Goal: Task Accomplishment & Management: Manage account settings

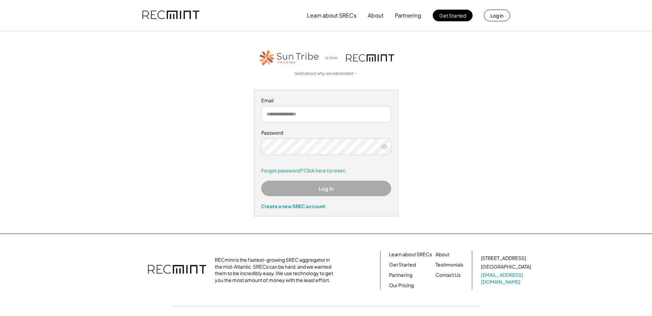
click at [294, 114] on input "email" at bounding box center [326, 114] width 130 height 16
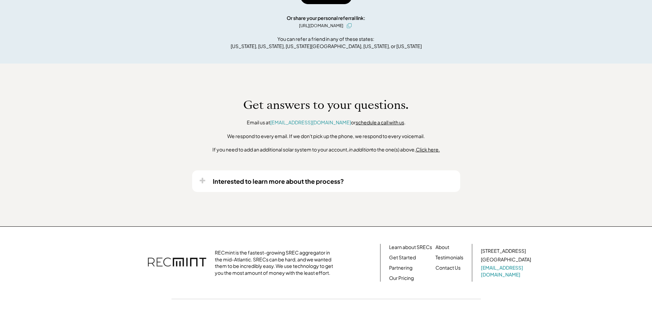
scroll to position [481, 0]
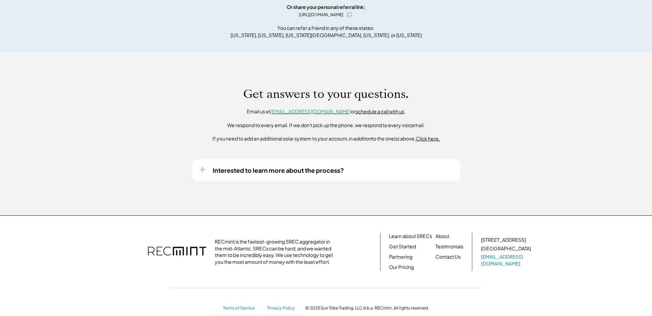
click at [295, 111] on font "[EMAIL_ADDRESS][DOMAIN_NAME]" at bounding box center [310, 111] width 81 height 6
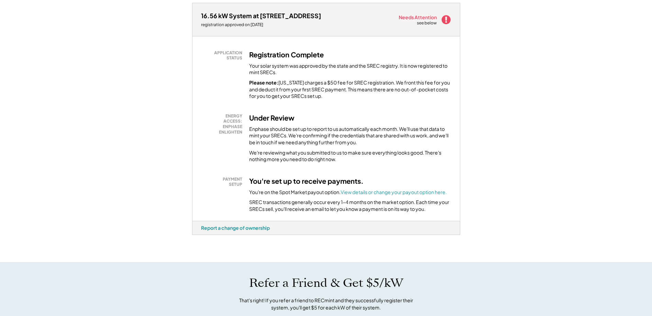
scroll to position [0, 0]
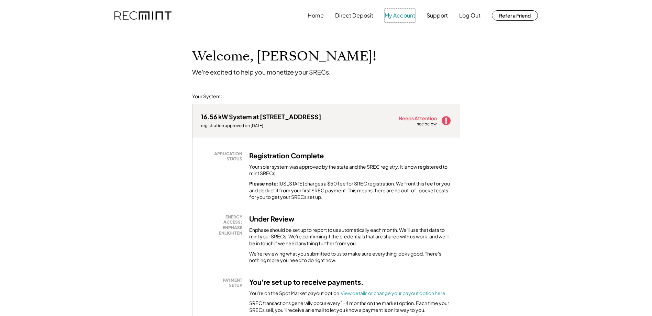
click at [403, 16] on button "My Account" at bounding box center [399, 16] width 31 height 14
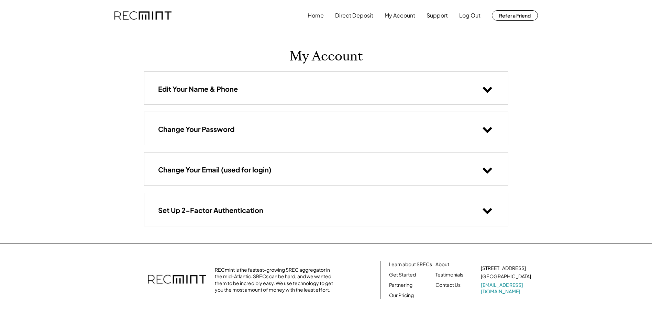
click at [234, 210] on h3 "Set Up 2-Factor Authentication" at bounding box center [210, 210] width 105 height 9
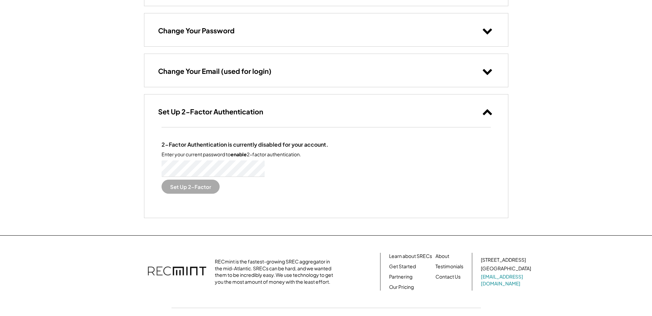
scroll to position [103, 0]
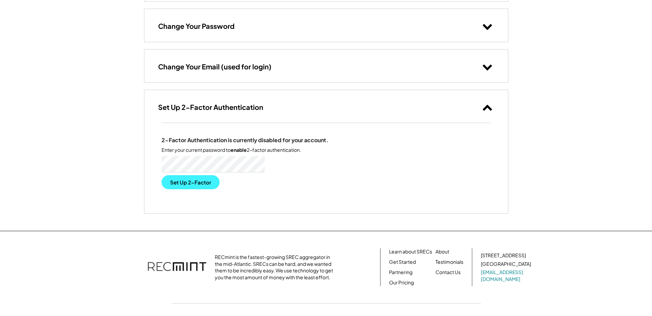
click at [204, 179] on button "Set Up 2-Factor" at bounding box center [190, 182] width 58 height 14
click at [209, 185] on button "Set Up 2-Factor" at bounding box center [190, 182] width 58 height 14
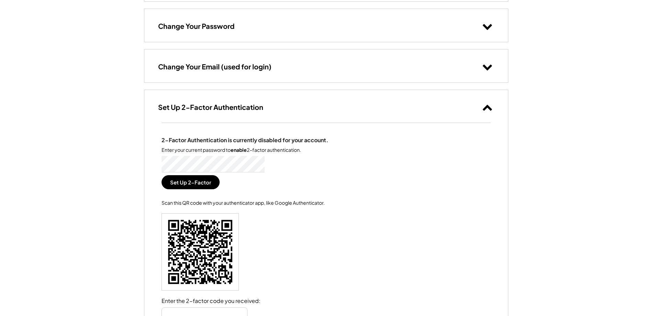
click at [490, 107] on icon at bounding box center [487, 107] width 10 height 10
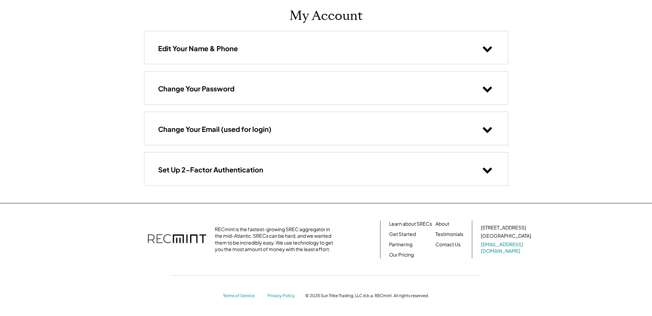
scroll to position [41, 0]
click at [226, 132] on h3 "Change Your Email (used for login)" at bounding box center [214, 129] width 113 height 9
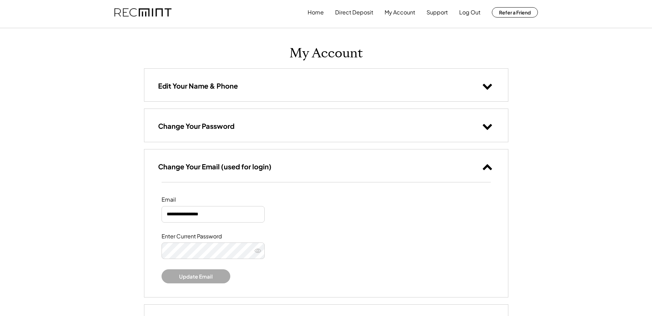
scroll to position [0, 0]
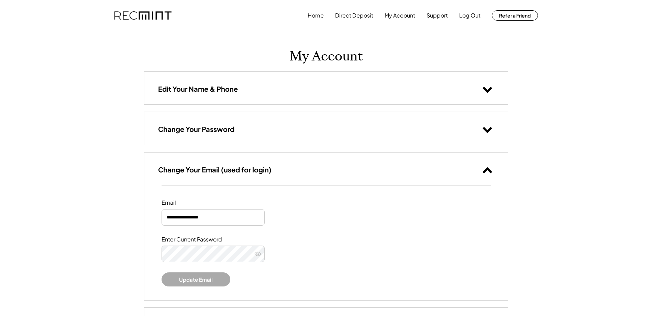
click at [338, 136] on div "Change Your Password" at bounding box center [326, 128] width 364 height 33
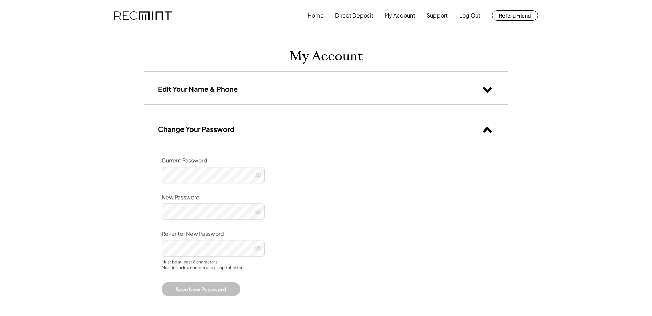
click at [324, 90] on div "Edit Your Name & Phone" at bounding box center [326, 88] width 364 height 33
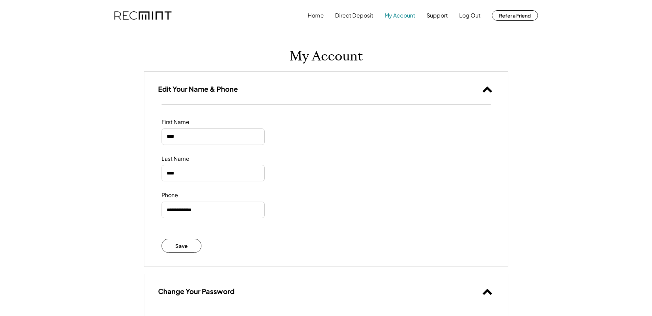
click at [398, 13] on button "My Account" at bounding box center [399, 16] width 31 height 14
click at [480, 88] on button at bounding box center [487, 89] width 14 height 14
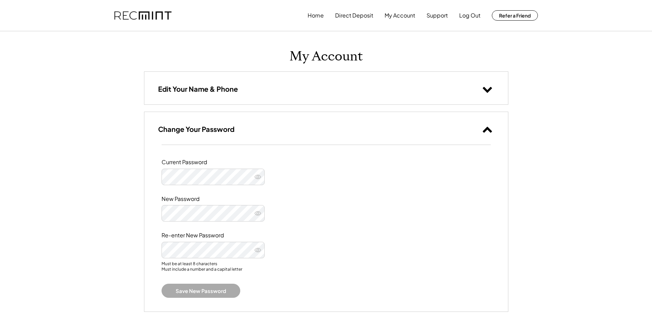
click at [487, 129] on use at bounding box center [486, 130] width 9 height 6
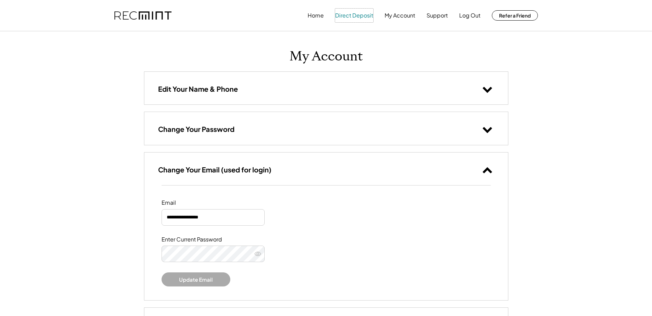
click at [357, 16] on button "Direct Deposit" at bounding box center [354, 16] width 38 height 14
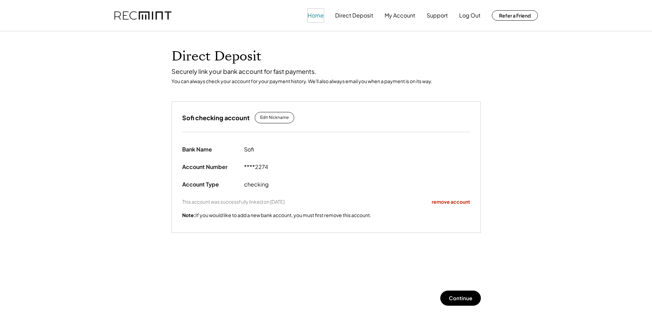
click at [319, 16] on button "Home" at bounding box center [316, 16] width 16 height 14
